Goal: Information Seeking & Learning: Learn about a topic

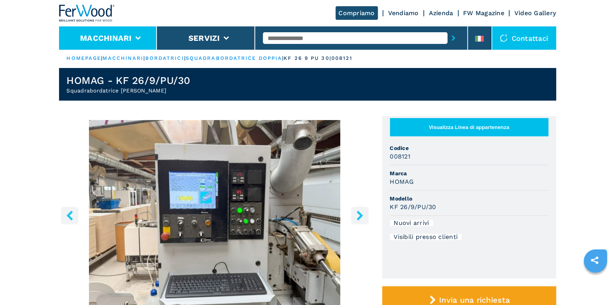
scroll to position [2, 0]
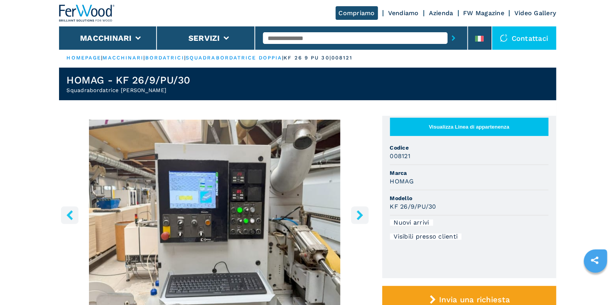
click at [103, 11] on img at bounding box center [87, 13] width 56 height 17
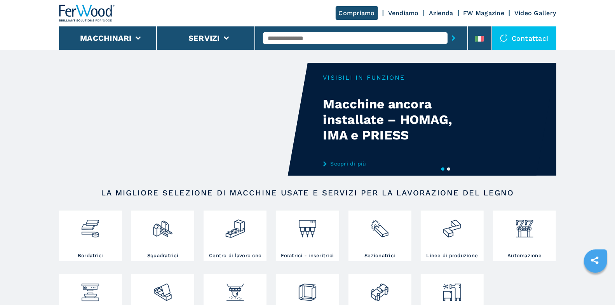
click at [294, 35] on input "text" at bounding box center [355, 38] width 185 height 12
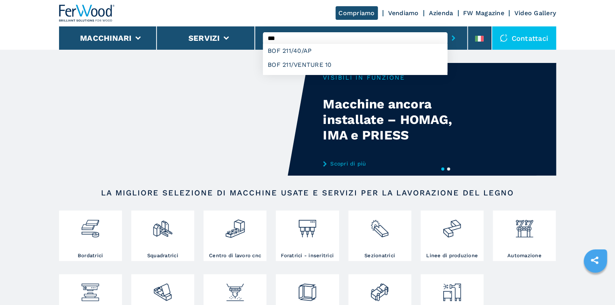
type input "***"
click at [448, 29] on button "submit-button" at bounding box center [454, 38] width 12 height 18
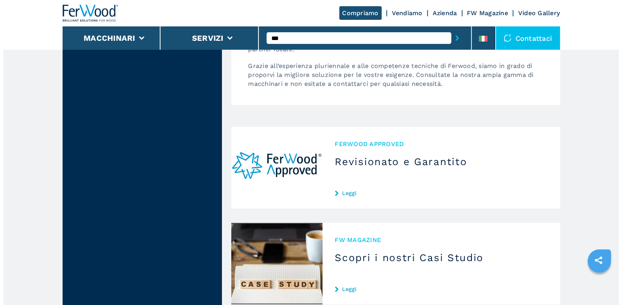
scroll to position [632, 0]
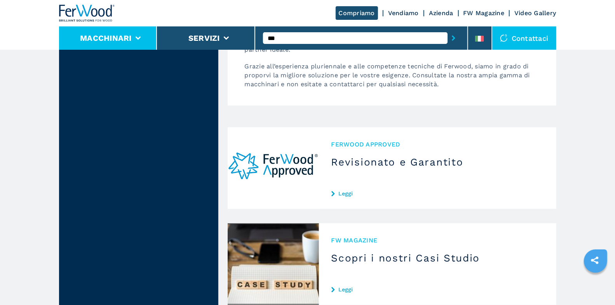
click at [142, 42] on li "Macchinari" at bounding box center [108, 37] width 98 height 23
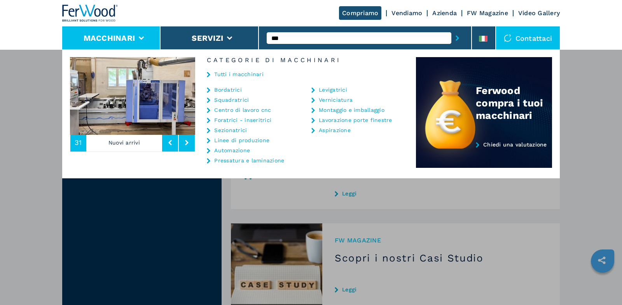
click at [241, 108] on link "Centro di lavoro cnc" at bounding box center [242, 109] width 57 height 5
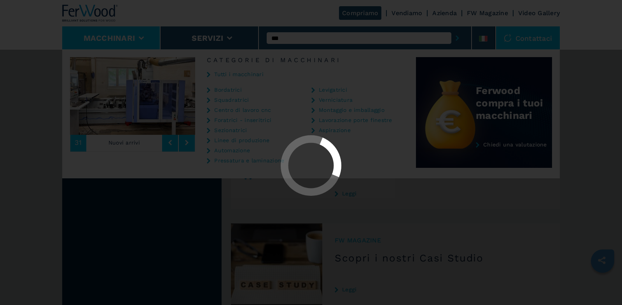
scroll to position [0, 0]
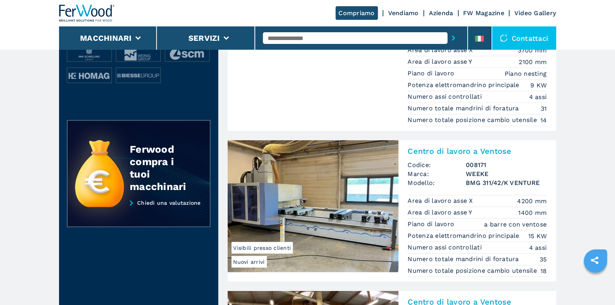
scroll to position [313, 0]
click at [442, 147] on h2 "Centro di lavoro a Ventose" at bounding box center [477, 150] width 139 height 9
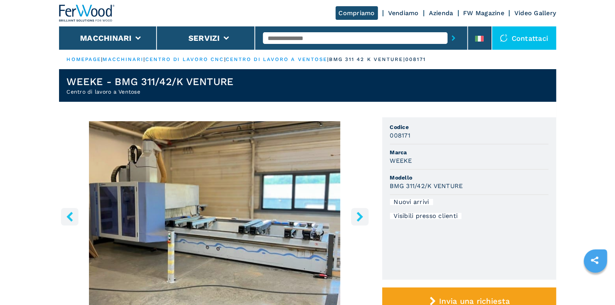
select select "**********"
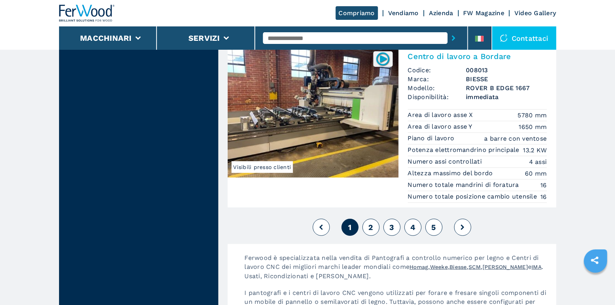
scroll to position [1937, 0]
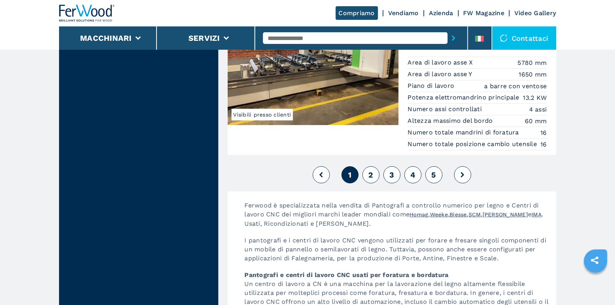
click at [371, 170] on span "2" at bounding box center [371, 174] width 5 height 9
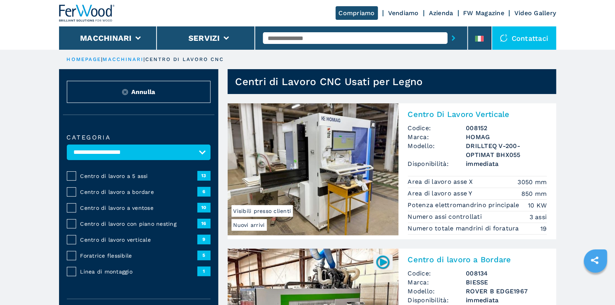
click at [142, 206] on span "Centro di lavoro a ventose" at bounding box center [138, 208] width 117 height 8
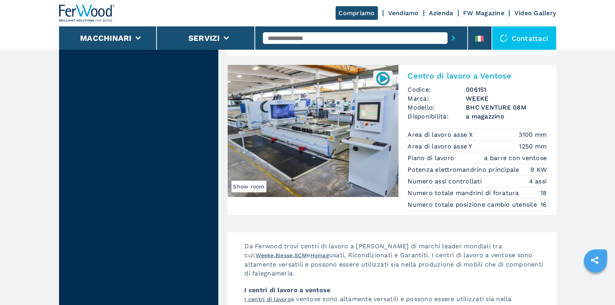
scroll to position [1575, 0]
